Goal: Find specific fact: Find specific fact

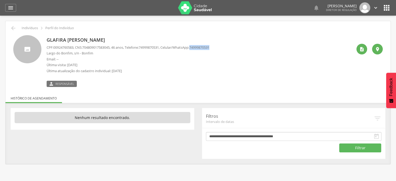
drag, startPoint x: 199, startPoint y: 48, endPoint x: 238, endPoint y: 49, distance: 38.6
click at [238, 49] on div "Glafira Menezes de Oliveira Neta CPF: 00924760583 , CNS: 704809017583045 , 46 a…" at bounding box center [200, 61] width 306 height 52
copy span "74999870531"
